Goal: Browse casually

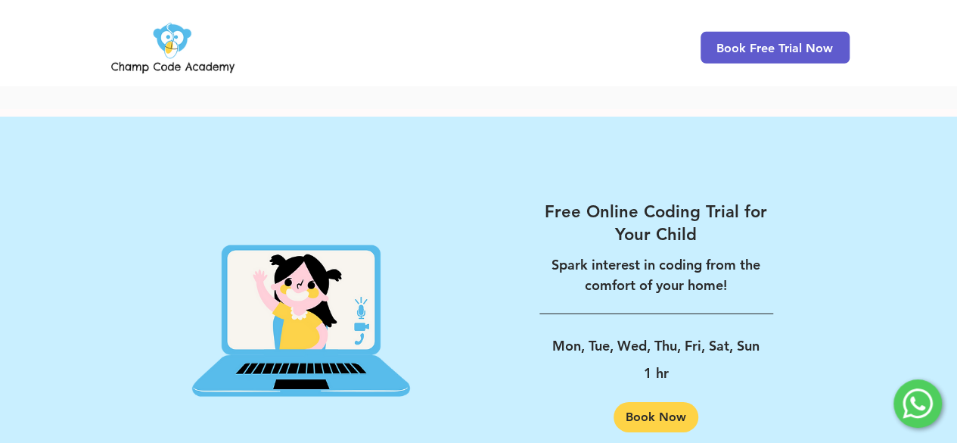
scroll to position [2538, 0]
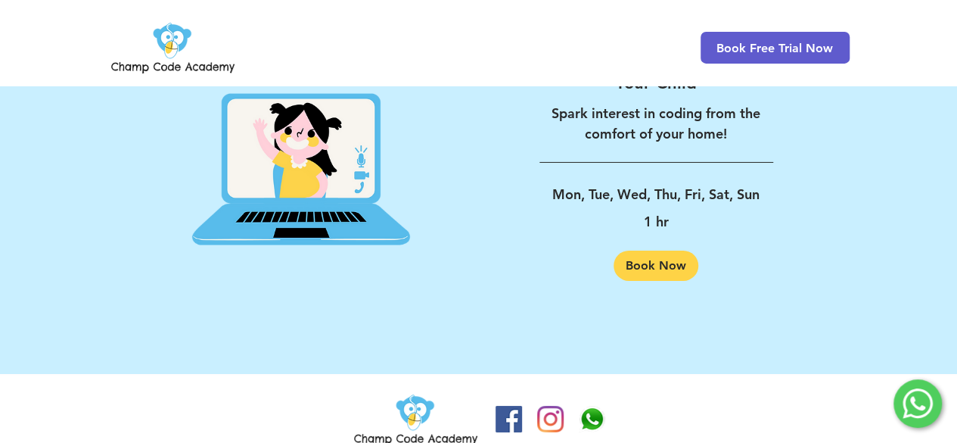
click at [181, 69] on img at bounding box center [172, 47] width 129 height 59
click at [178, 55] on img at bounding box center [172, 47] width 129 height 59
